Goal: Task Accomplishment & Management: Manage account settings

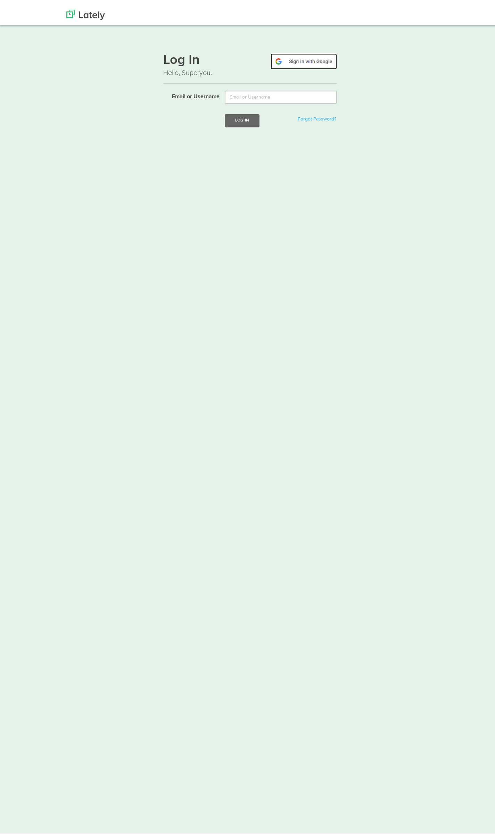
click at [309, 54] on img at bounding box center [303, 57] width 66 height 16
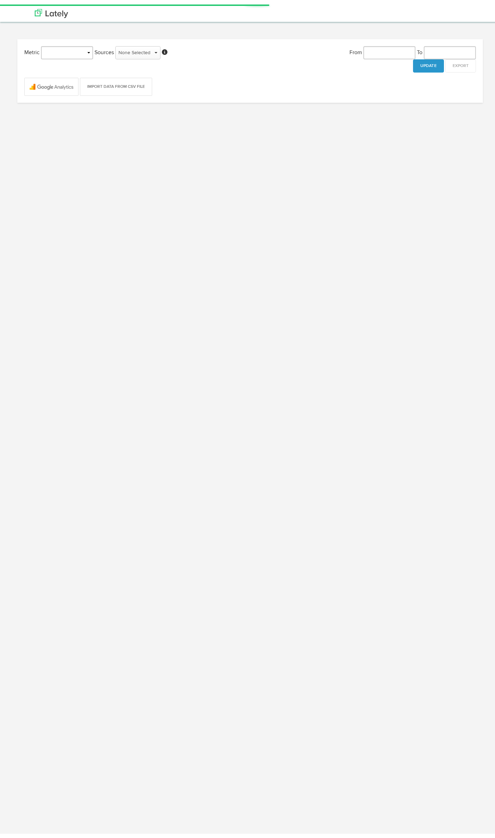
type input "[DATE]"
select select "object:143"
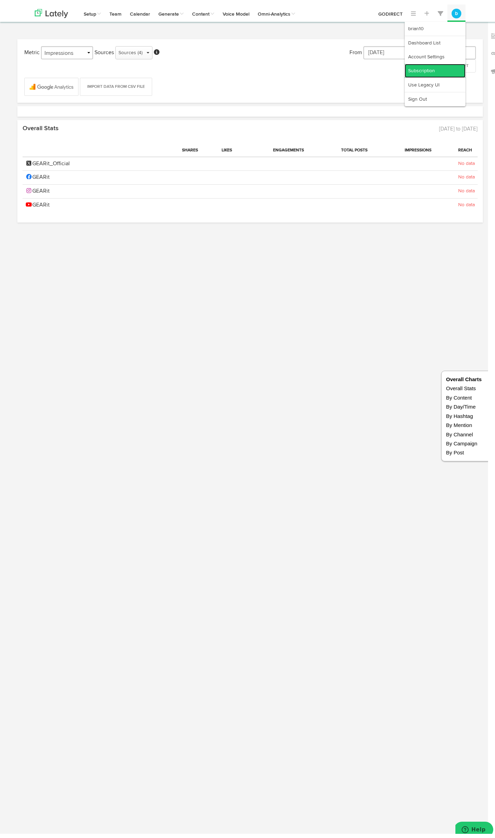
click at [433, 66] on link "Subscription" at bounding box center [434, 66] width 61 height 14
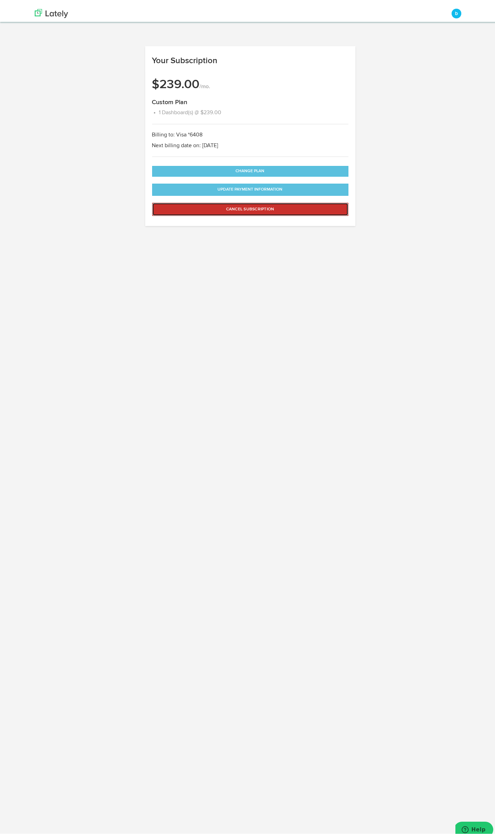
click at [245, 207] on button "Cancel Subscription" at bounding box center [250, 204] width 196 height 13
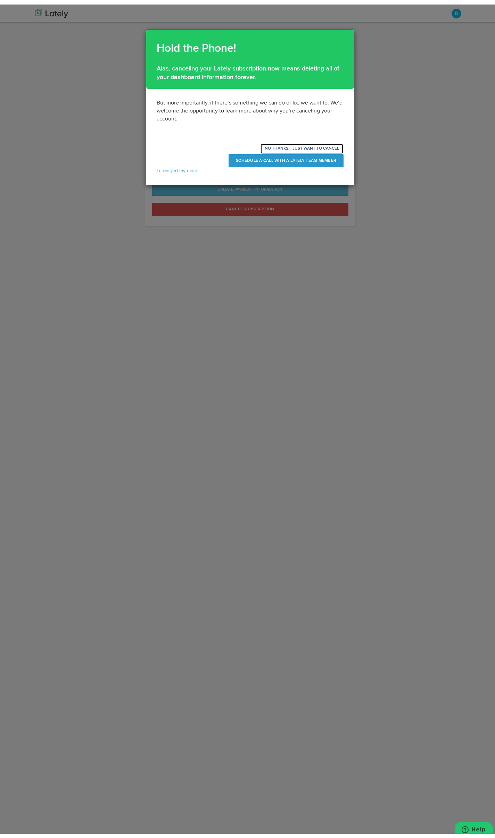
click at [282, 144] on button "NO THANKS, I JUST WANT TO CANCEL" at bounding box center [301, 144] width 83 height 11
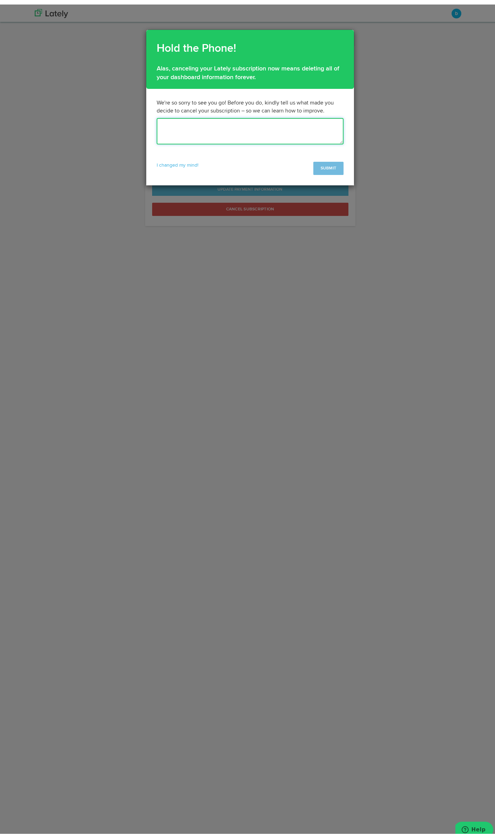
click at [285, 128] on textarea at bounding box center [250, 127] width 187 height 26
type textarea "Readjusting budgets."
click at [319, 164] on button "SUBMIT" at bounding box center [328, 163] width 30 height 13
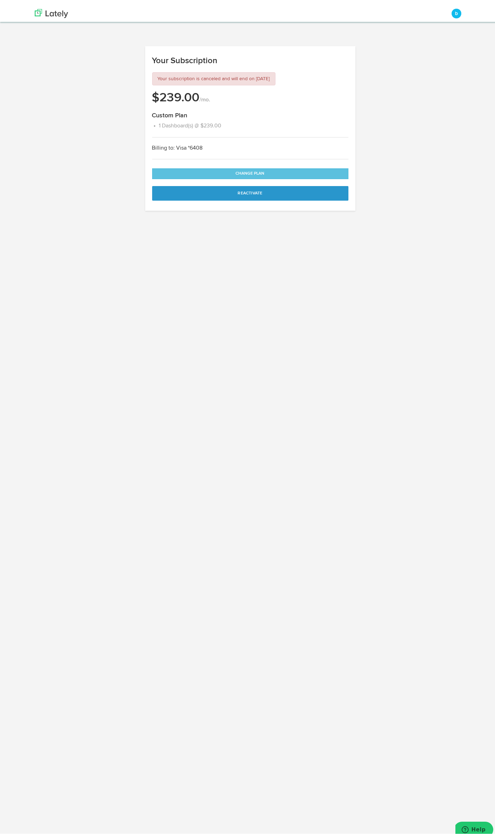
click at [293, 463] on html "Channels Create Generate Pipeline Team Basic Analytics (limited on mobile) Dash…" at bounding box center [250, 419] width 500 height 838
click at [388, 248] on html "Channels Create Generate Pipeline Team Basic Analytics (limited on mobile) Dash…" at bounding box center [250, 419] width 500 height 838
